Goal: Task Accomplishment & Management: Manage account settings

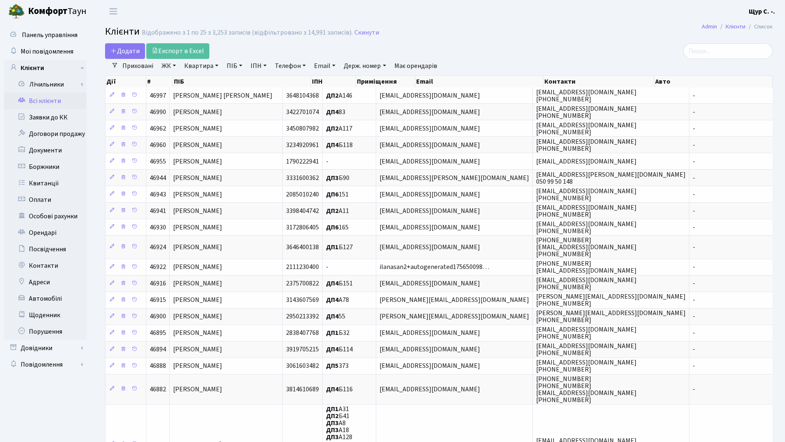
select select "25"
click at [555, 32] on h2 "Клієнти Відображено з 1 по 25 з 3,253 записів (відфільтровано з 14,991 записів)…" at bounding box center [439, 33] width 668 height 14
click at [31, 118] on link "Заявки до КК" at bounding box center [45, 117] width 82 height 16
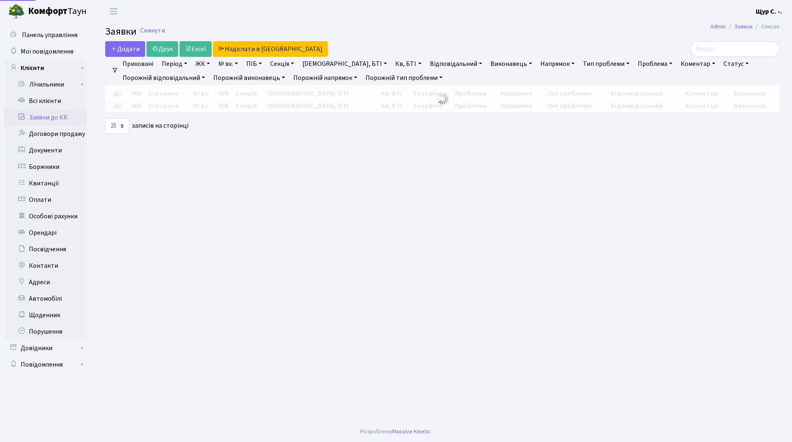
select select "25"
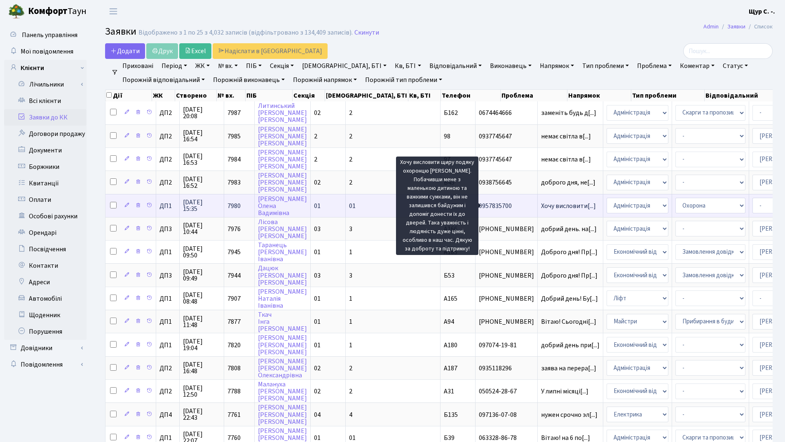
click at [541, 207] on span "Хочу висловити[...]" at bounding box center [568, 206] width 55 height 9
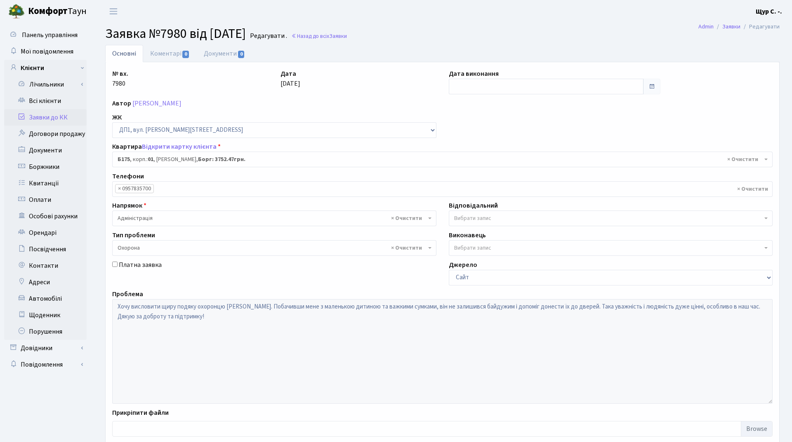
select select "30586"
select select "69"
click at [56, 120] on link "Заявки до КК" at bounding box center [45, 117] width 82 height 16
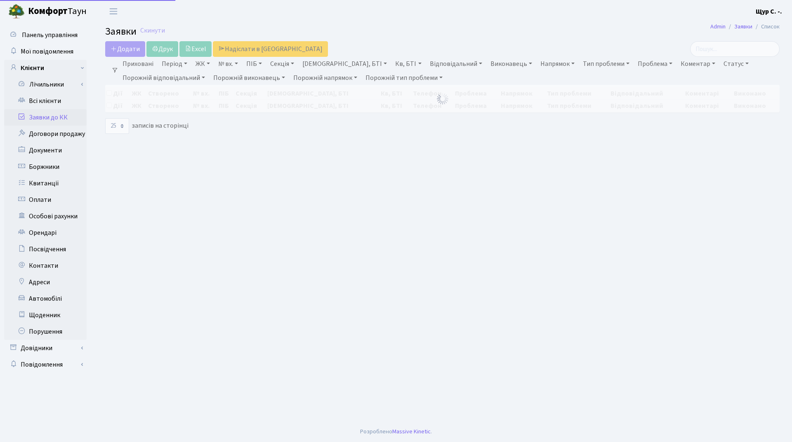
select select "25"
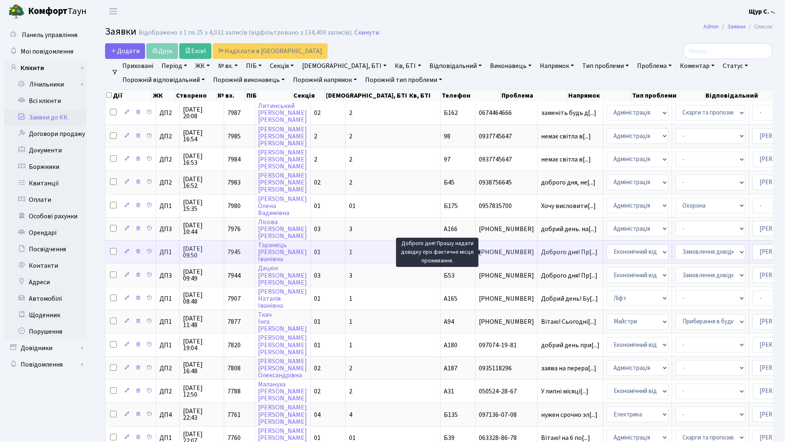
click at [541, 252] on span "Доброго дня! Пр[...]" at bounding box center [569, 252] width 56 height 9
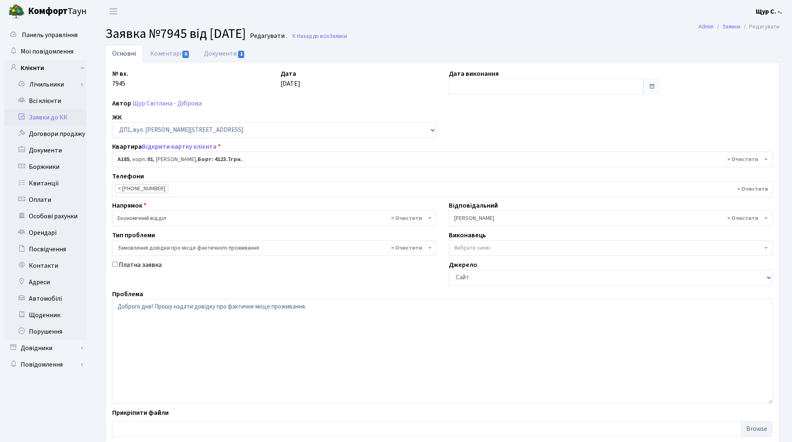
select select "29995"
select select "8"
click at [70, 96] on link "Всі клієнти" at bounding box center [45, 101] width 82 height 16
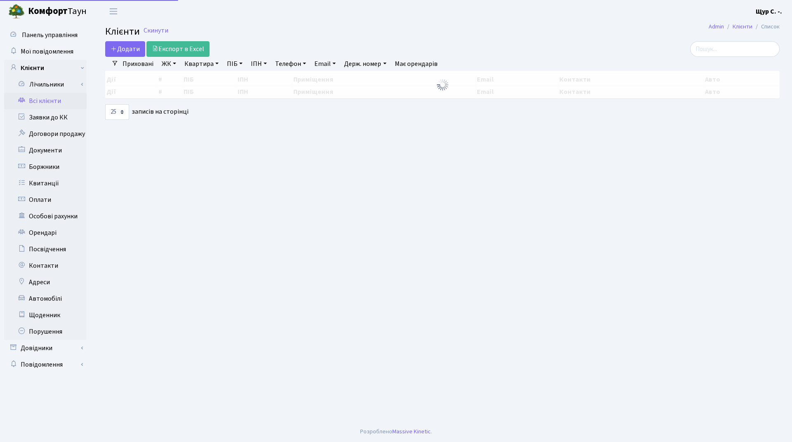
select select "25"
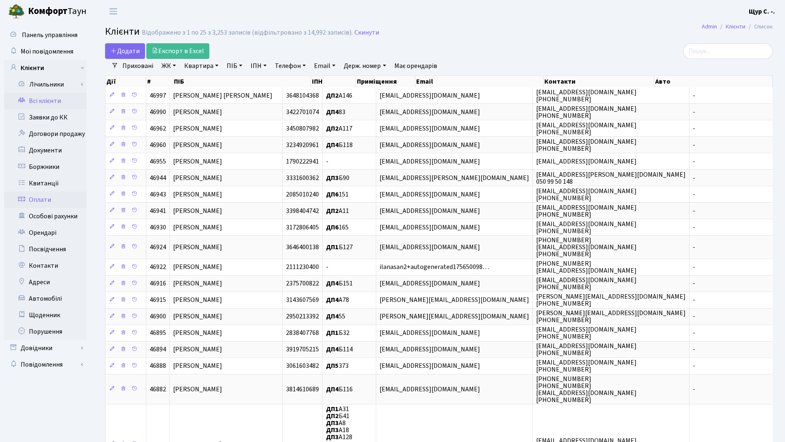
click at [45, 198] on link "Оплати" at bounding box center [45, 200] width 82 height 16
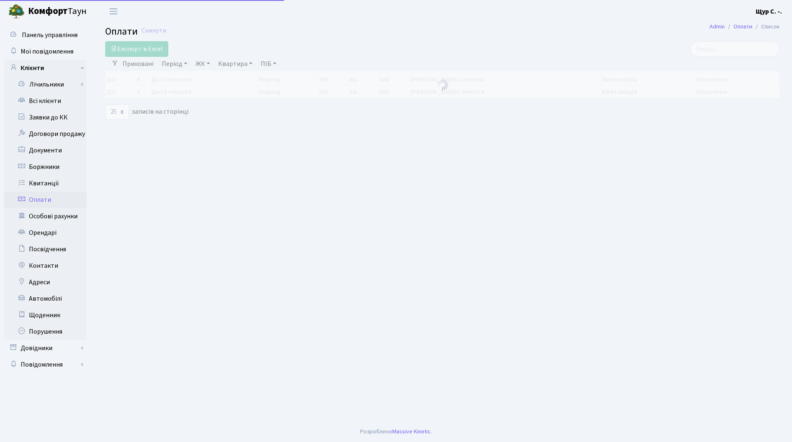
select select "25"
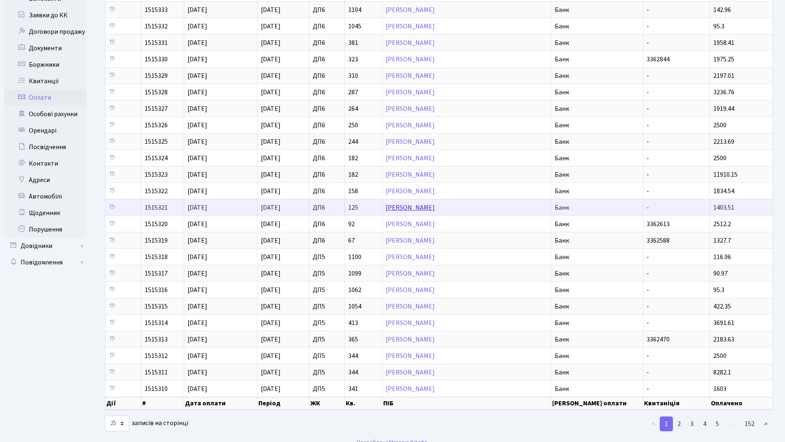
scroll to position [113, 0]
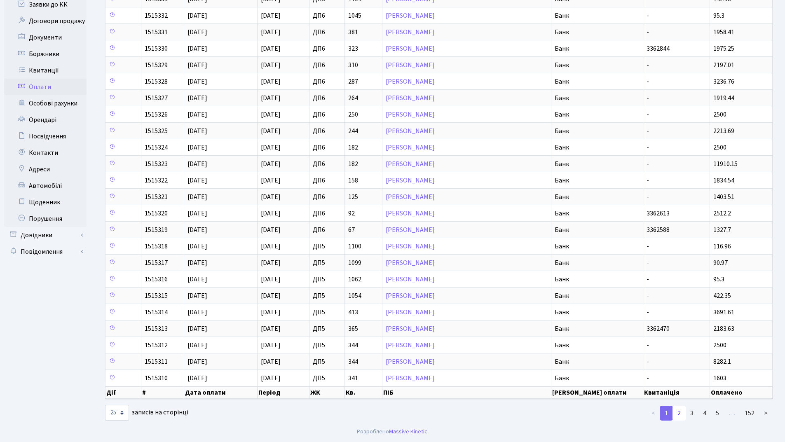
click at [683, 413] on link "2" at bounding box center [679, 413] width 13 height 15
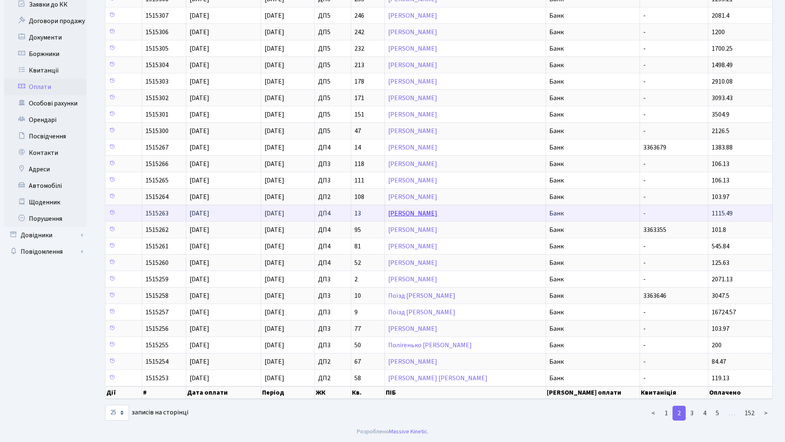
click at [430, 214] on link "Богута Валерій Васильович" at bounding box center [412, 213] width 49 height 9
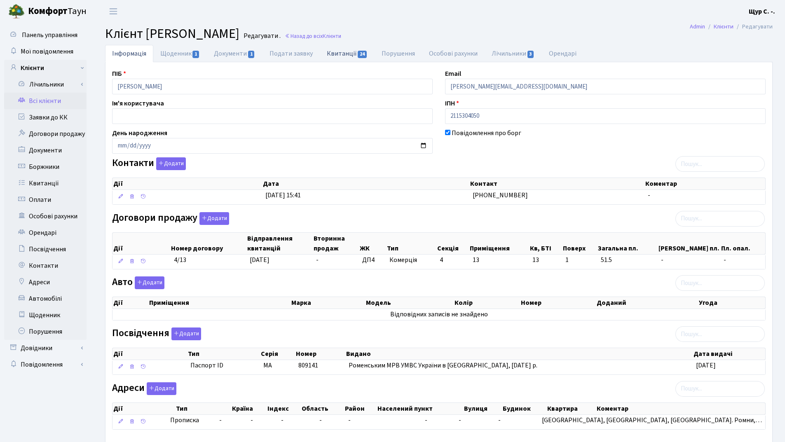
click at [344, 59] on link "Квитанції 24" at bounding box center [347, 53] width 55 height 17
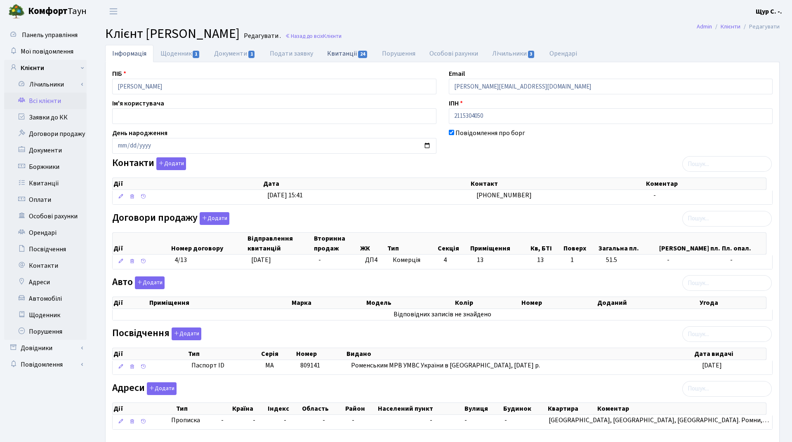
select select "25"
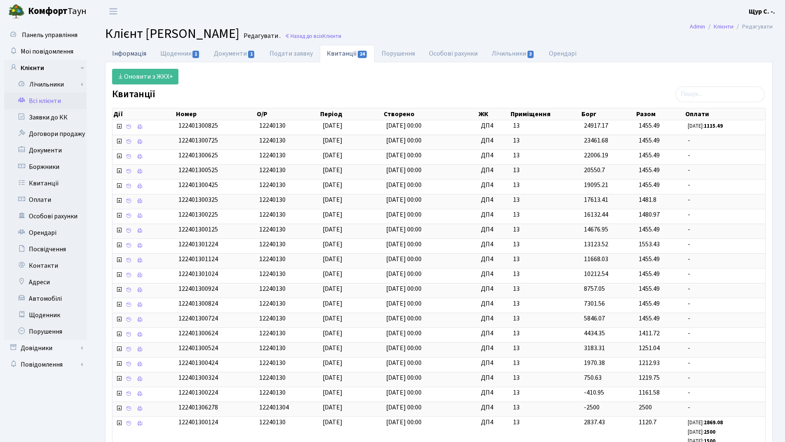
click at [134, 56] on link "Інформація" at bounding box center [129, 53] width 48 height 17
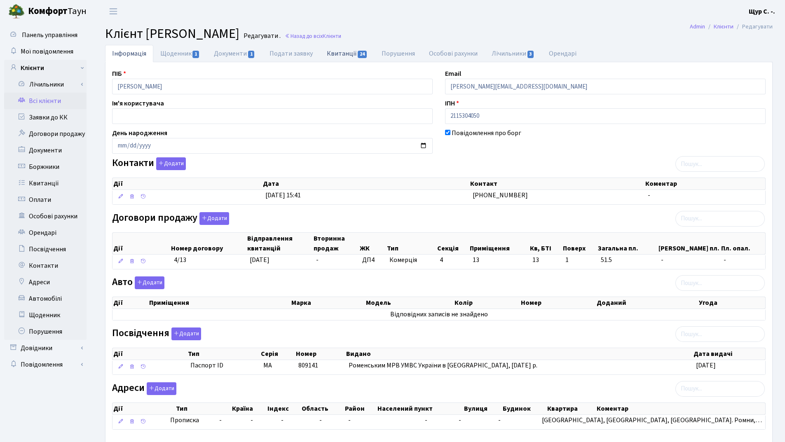
click at [340, 56] on link "Квитанції 24" at bounding box center [347, 53] width 55 height 17
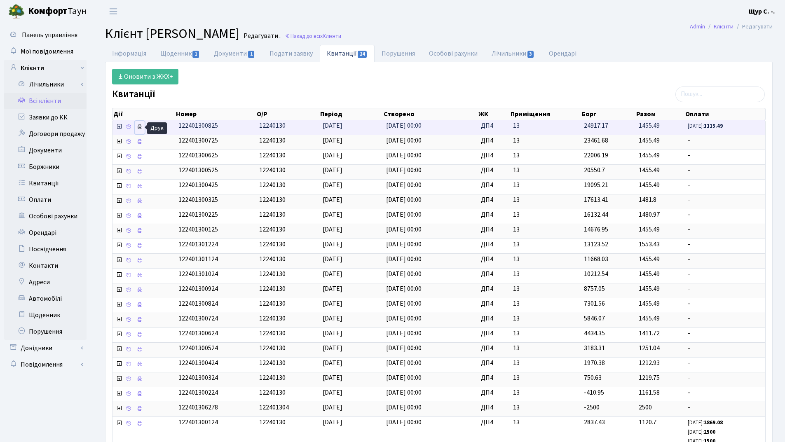
click at [141, 124] on icon at bounding box center [140, 127] width 6 height 6
click at [60, 197] on link "Оплати" at bounding box center [45, 200] width 82 height 16
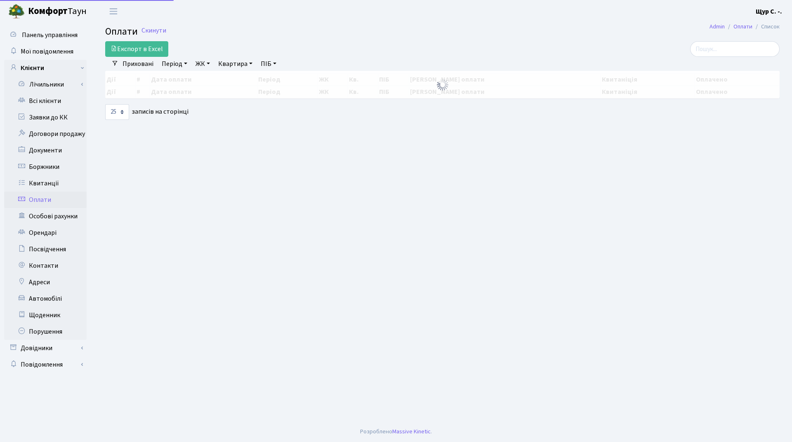
select select "25"
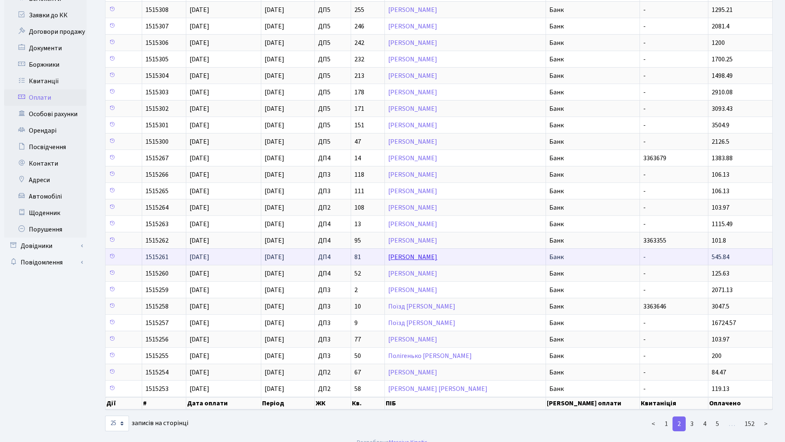
scroll to position [113, 0]
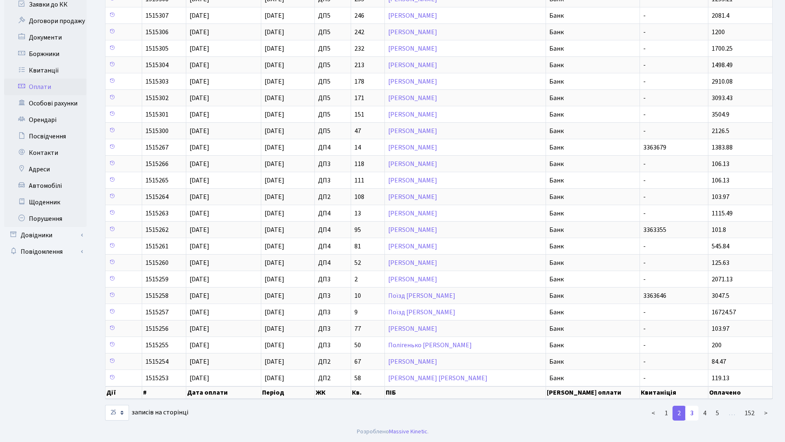
click at [689, 416] on link "3" at bounding box center [692, 413] width 13 height 15
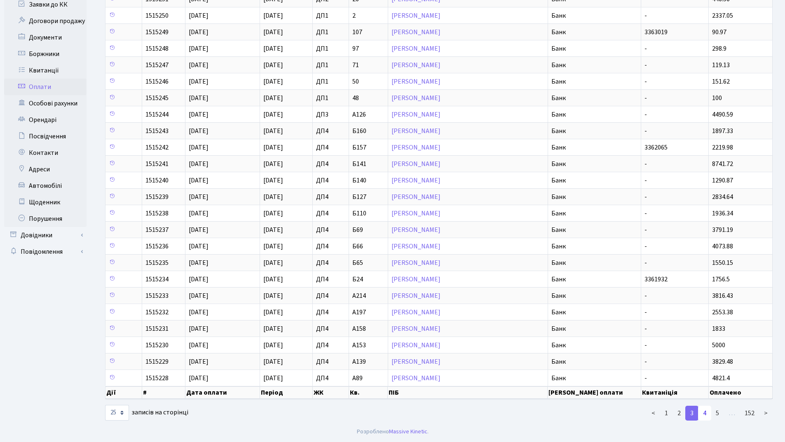
click at [707, 416] on link "4" at bounding box center [704, 413] width 13 height 15
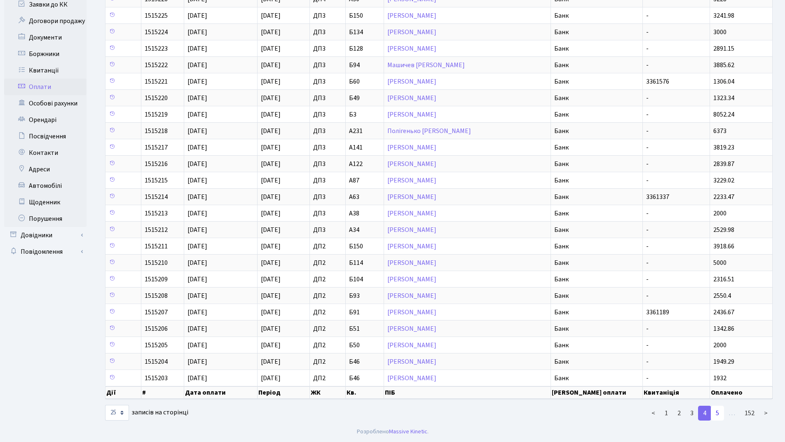
click at [721, 414] on link "5" at bounding box center [717, 413] width 13 height 15
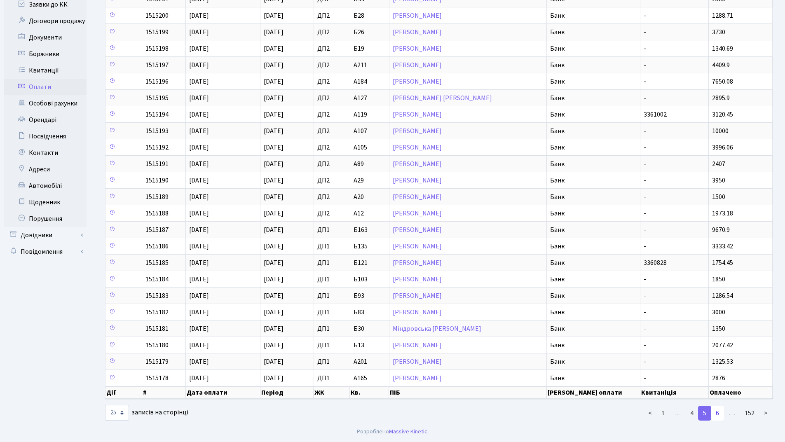
click at [719, 416] on link "6" at bounding box center [717, 413] width 13 height 15
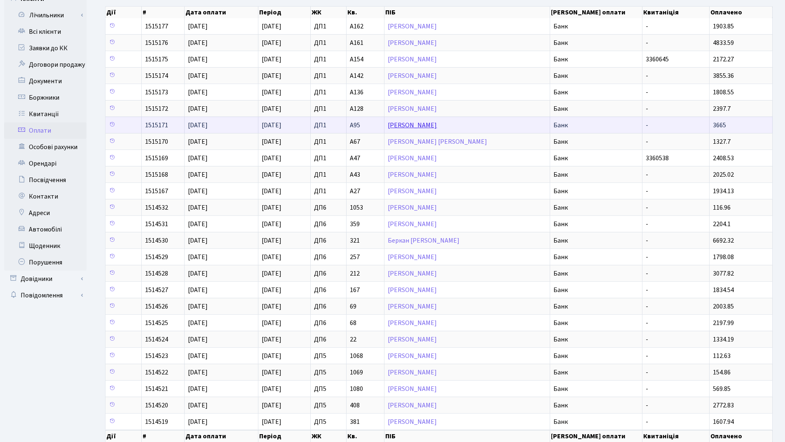
scroll to position [82, 0]
